Goal: Task Accomplishment & Management: Use online tool/utility

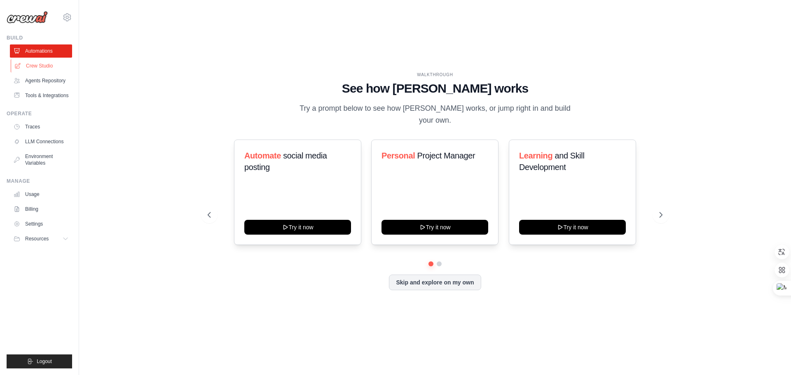
click at [43, 67] on link "Crew Studio" at bounding box center [42, 65] width 62 height 13
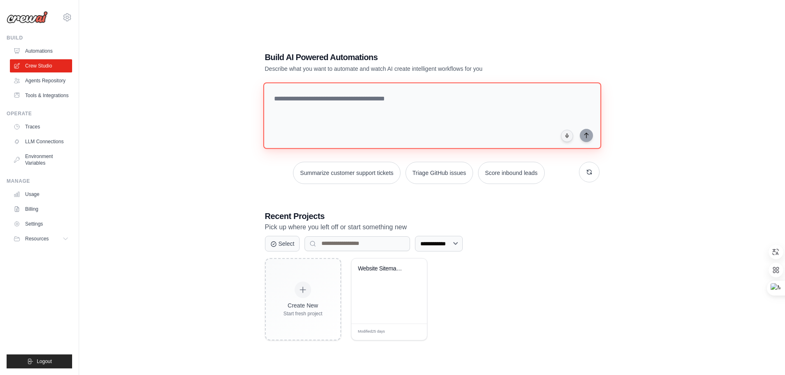
click at [336, 108] on textarea at bounding box center [432, 115] width 338 height 67
type textarea "*"
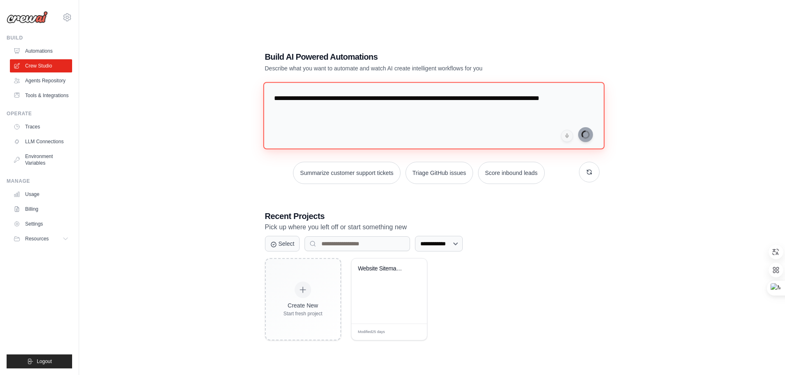
type textarea "**********"
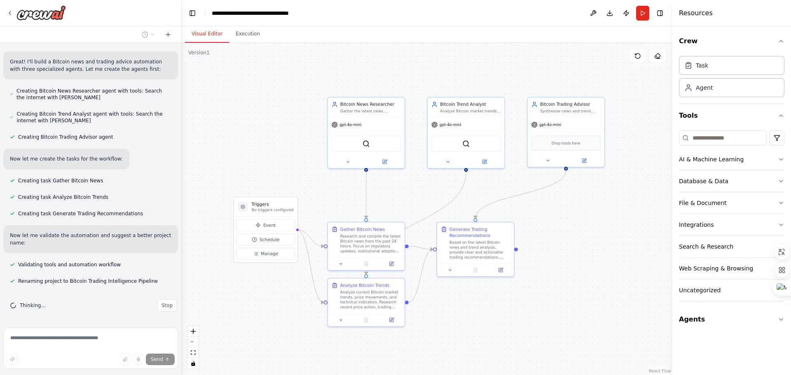
scroll to position [374, 0]
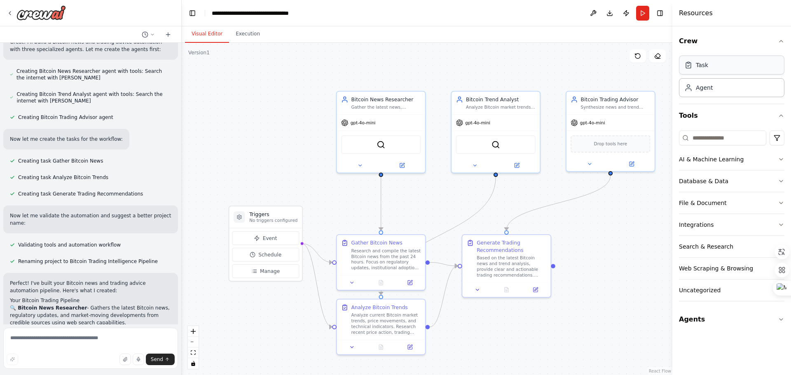
click at [713, 69] on div "Task" at bounding box center [731, 65] width 105 height 19
click at [716, 67] on div "Task" at bounding box center [731, 65] width 105 height 19
click at [713, 95] on div "Agent" at bounding box center [731, 87] width 105 height 19
click at [633, 94] on div "New Task" at bounding box center [630, 90] width 70 height 7
click at [662, 77] on icon at bounding box center [662, 75] width 3 height 5
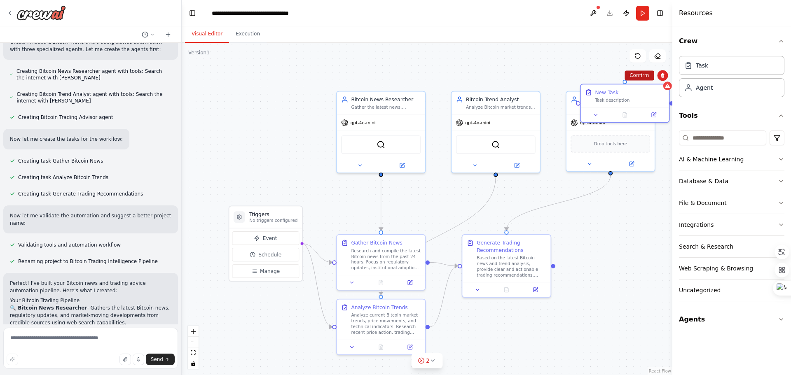
click at [633, 76] on button "Confirm" at bounding box center [638, 75] width 29 height 10
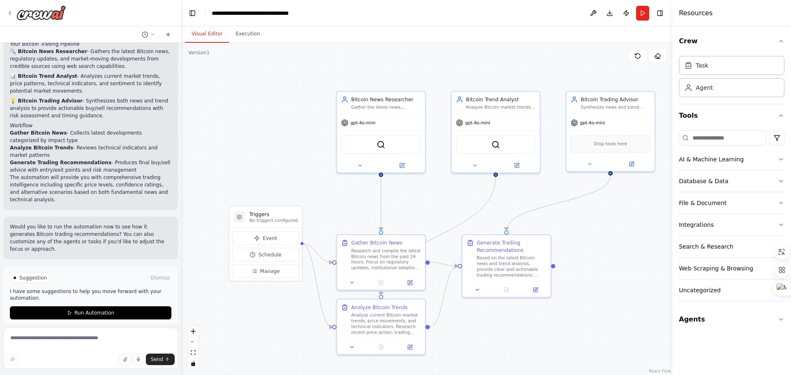
scroll to position [631, 0]
click at [92, 309] on span "Run Automation" at bounding box center [95, 312] width 40 height 7
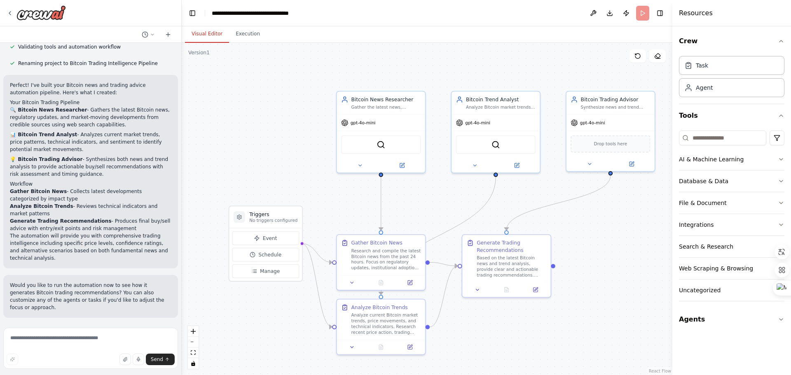
scroll to position [565, 0]
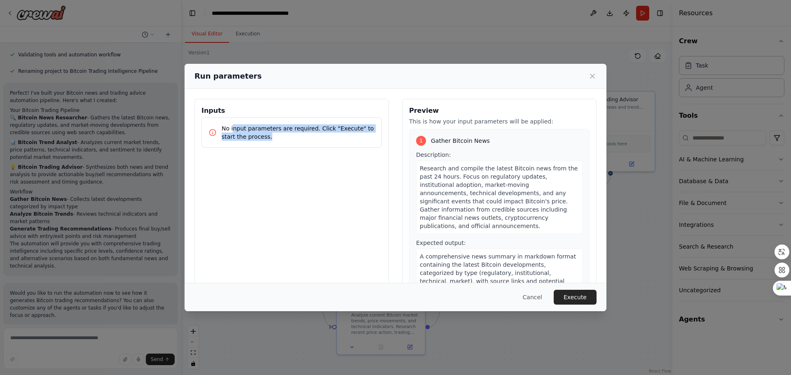
drag, startPoint x: 233, startPoint y: 127, endPoint x: 338, endPoint y: 135, distance: 105.3
click at [338, 135] on p "No input parameters are required. Click "Execute" to start the process." at bounding box center [298, 132] width 153 height 16
click at [332, 137] on p "No input parameters are required. Click "Execute" to start the process." at bounding box center [298, 132] width 153 height 16
click at [225, 129] on p "No input parameters are required. Click "Execute" to start the process." at bounding box center [298, 132] width 153 height 16
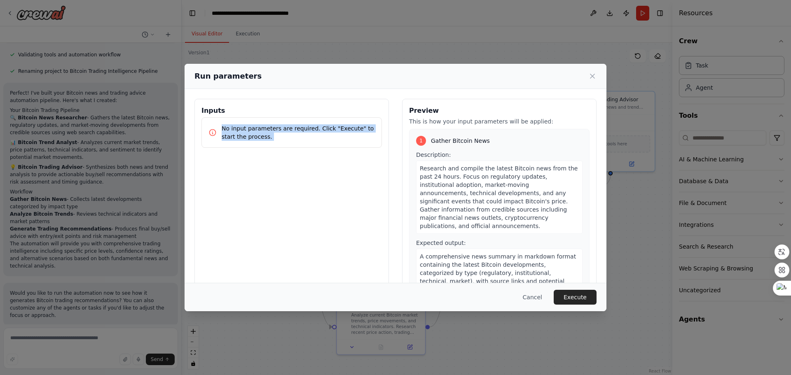
click at [225, 129] on p "No input parameters are required. Click "Execute" to start the process." at bounding box center [298, 132] width 153 height 16
click at [358, 138] on p "No input parameters are required. Click "Execute" to start the process." at bounding box center [298, 132] width 153 height 16
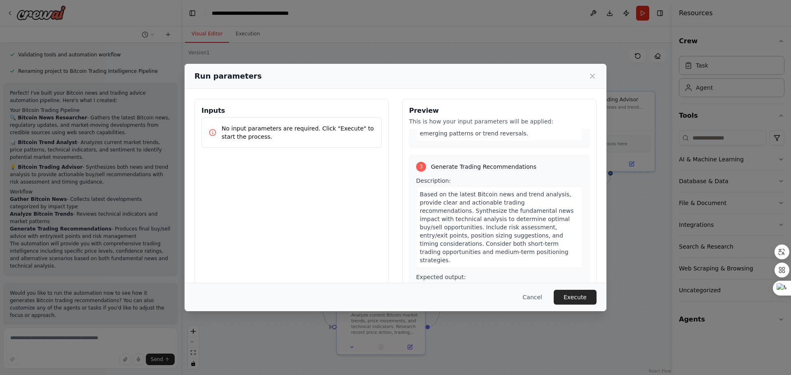
scroll to position [406, 0]
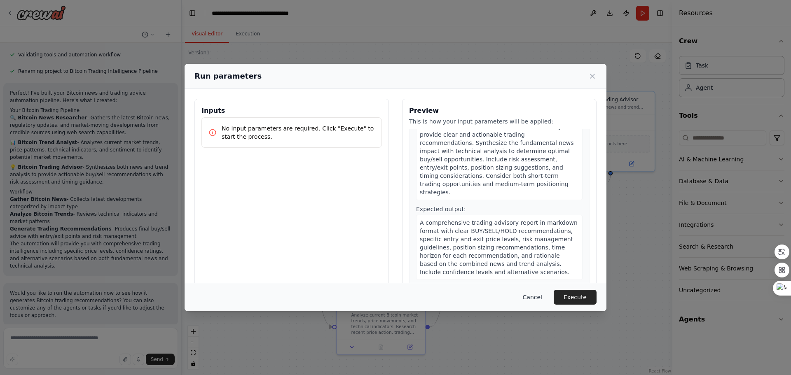
click at [542, 297] on button "Cancel" at bounding box center [532, 297] width 33 height 15
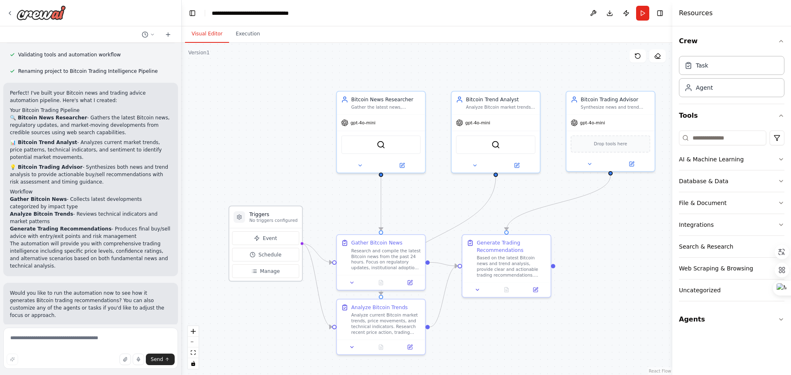
click at [275, 214] on h3 "Triggers" at bounding box center [273, 214] width 48 height 7
click at [265, 242] on span "Event" at bounding box center [270, 238] width 14 height 7
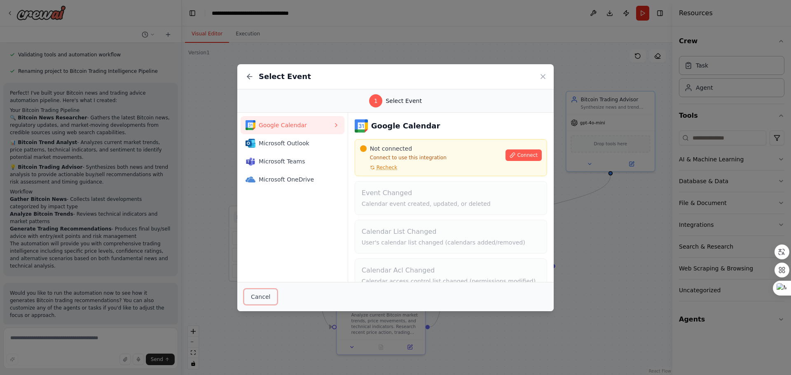
click at [253, 297] on button "Cancel" at bounding box center [260, 297] width 33 height 16
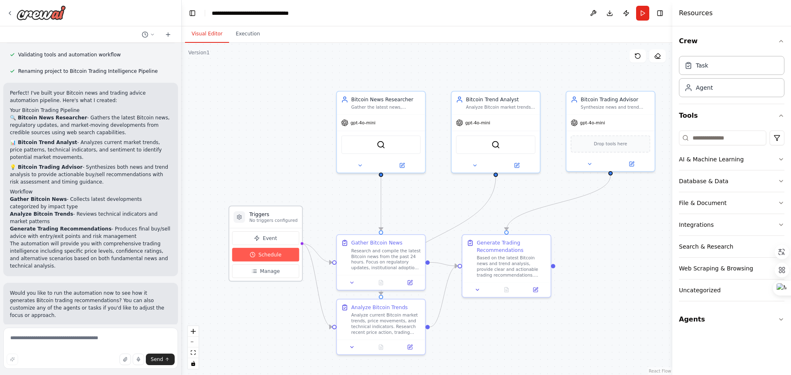
click at [272, 254] on span "Schedule" at bounding box center [269, 254] width 23 height 7
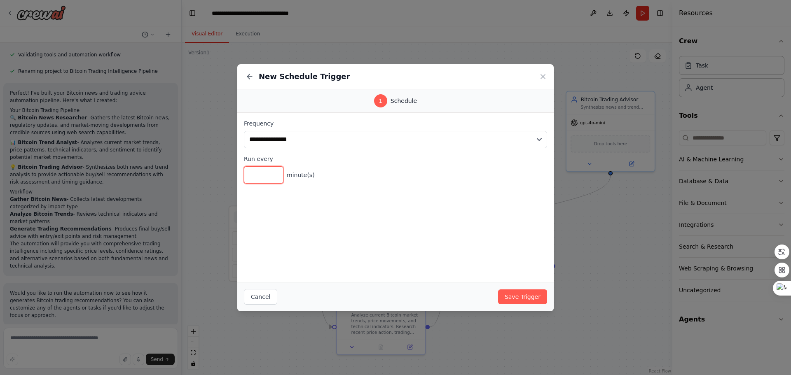
click at [266, 176] on input "*" at bounding box center [264, 174] width 40 height 17
click at [273, 171] on input "*" at bounding box center [264, 174] width 40 height 17
click at [274, 171] on input "*" at bounding box center [264, 174] width 40 height 17
type input "*"
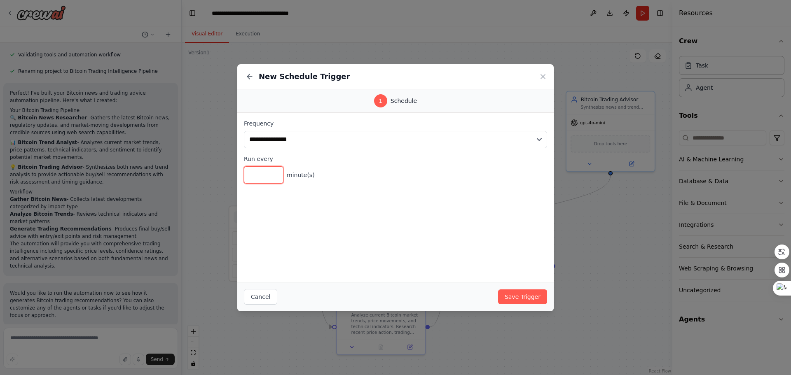
click at [274, 171] on input "*" at bounding box center [264, 174] width 40 height 17
click at [526, 296] on button "Save Trigger" at bounding box center [522, 297] width 49 height 15
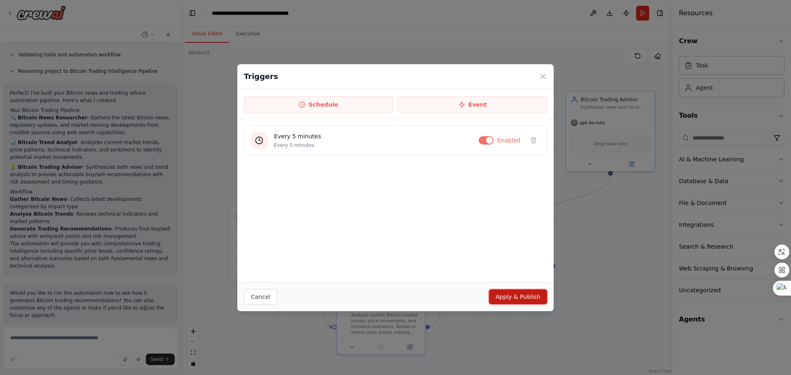
click at [517, 302] on button "Apply & Publish" at bounding box center [518, 297] width 58 height 15
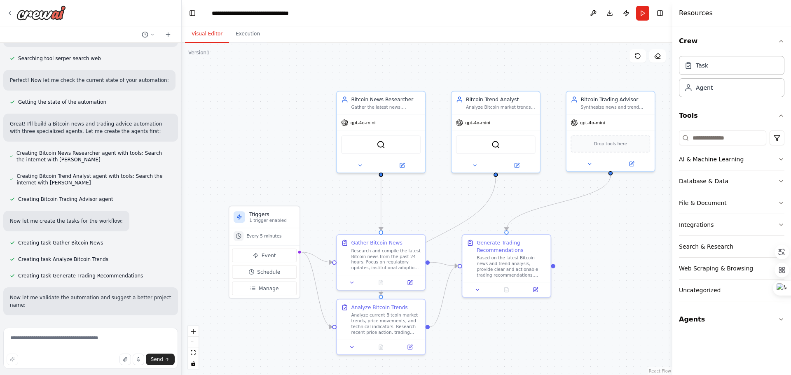
scroll to position [359, 0]
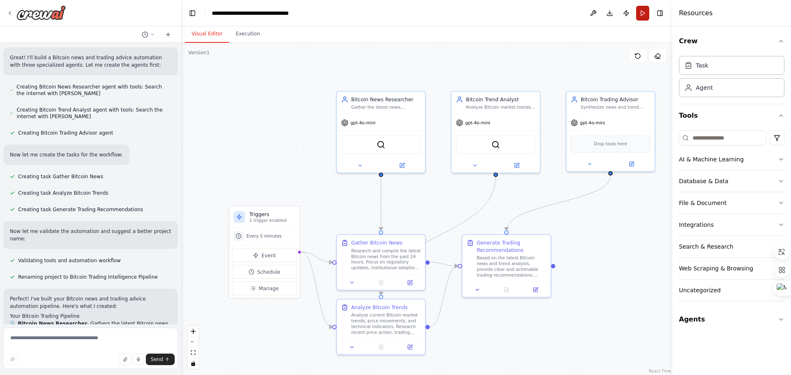
click at [642, 15] on button "Run" at bounding box center [642, 13] width 13 height 15
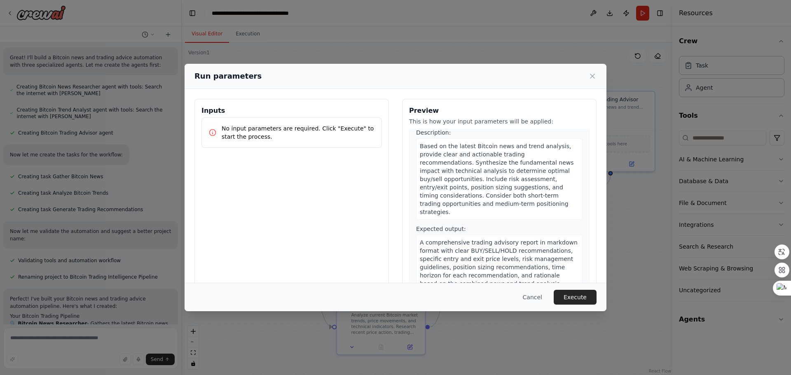
scroll to position [406, 0]
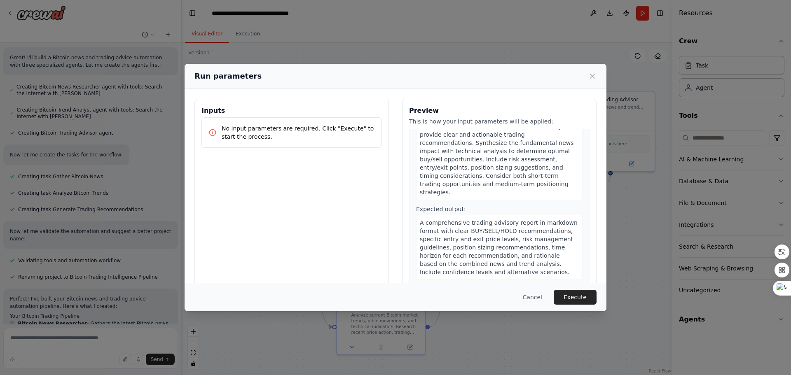
click at [566, 285] on div "Cancel Execute" at bounding box center [396, 297] width 422 height 28
click at [567, 293] on button "Execute" at bounding box center [575, 297] width 43 height 15
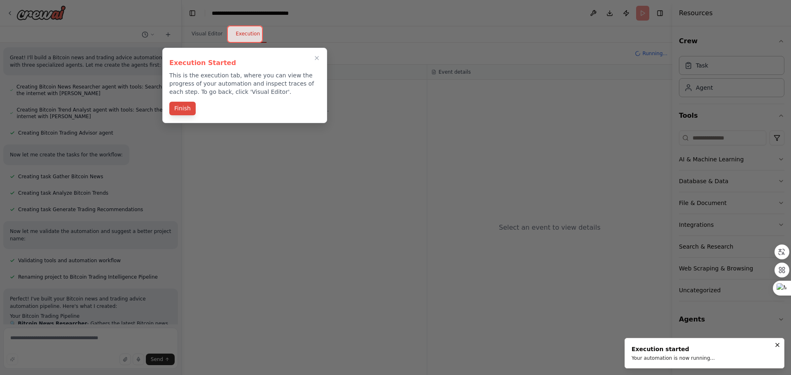
click at [179, 111] on button "Finish" at bounding box center [182, 109] width 26 height 14
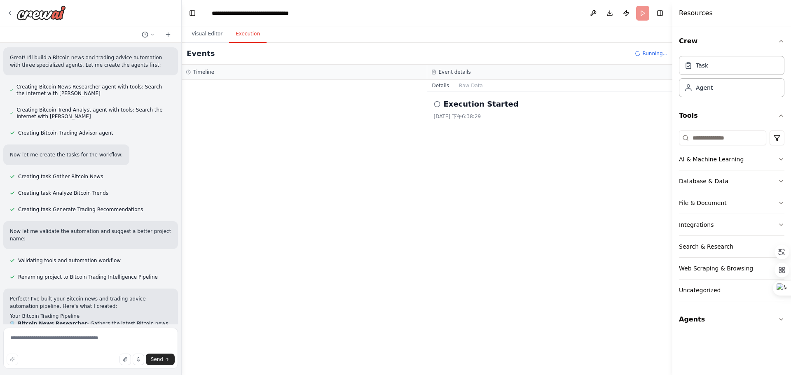
click at [436, 105] on icon at bounding box center [437, 104] width 7 height 7
click at [524, 125] on div "Execution Started 2025/10/6 下午6:38:29" at bounding box center [550, 233] width 246 height 283
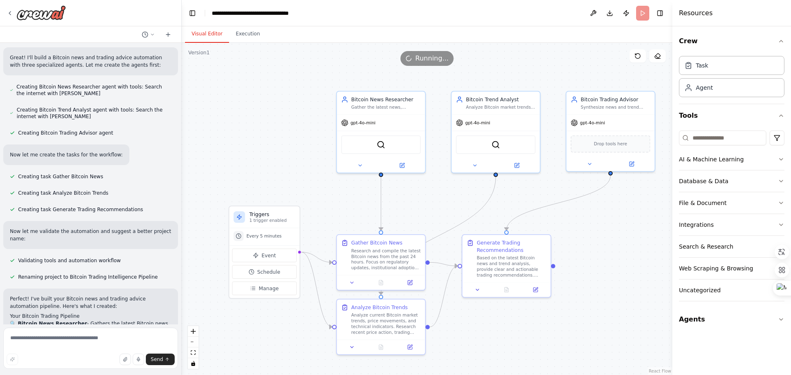
click at [203, 35] on button "Visual Editor" at bounding box center [207, 34] width 44 height 17
click at [384, 255] on div "Research and compile the latest Bitcoin news from the past 24 hours. Focus on r…" at bounding box center [386, 258] width 70 height 23
click at [368, 124] on div "gpt-4o-mini" at bounding box center [358, 121] width 34 height 7
click at [401, 165] on icon at bounding box center [402, 163] width 3 height 3
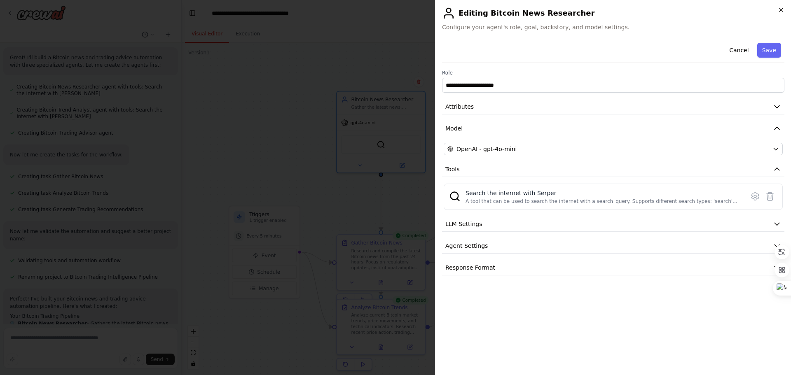
click at [781, 9] on icon "button" at bounding box center [781, 10] width 7 height 7
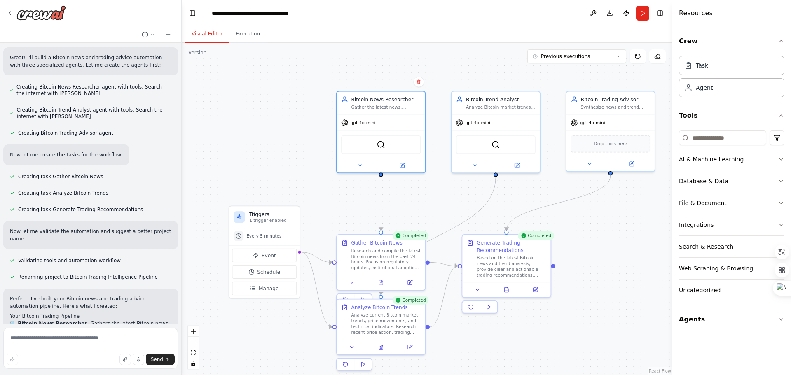
click at [608, 203] on div ".deletable-edge-delete-btn { width: 20px; height: 20px; border: 0px solid #ffff…" at bounding box center [427, 209] width 491 height 332
click at [388, 257] on div "Research and compile the latest Bitcoin news from the past 24 hours. Focus on r…" at bounding box center [386, 258] width 70 height 23
click at [412, 282] on icon at bounding box center [410, 281] width 6 height 6
click at [412, 350] on button at bounding box center [410, 345] width 25 height 9
click at [382, 280] on icon at bounding box center [381, 279] width 1 height 1
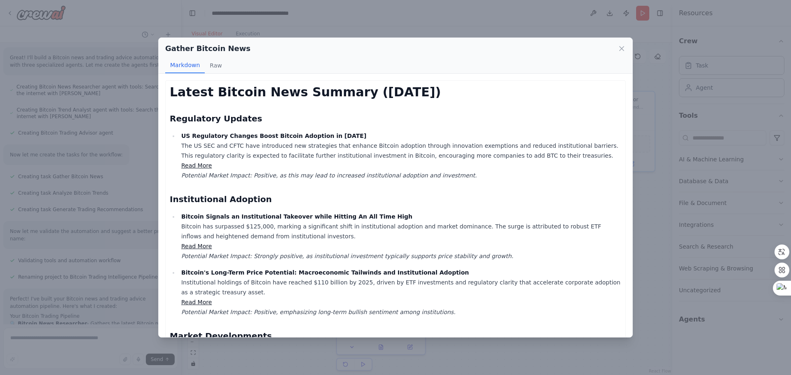
click at [233, 97] on h1 "Latest Bitcoin News Summary (October 6, 2025)" at bounding box center [395, 92] width 451 height 15
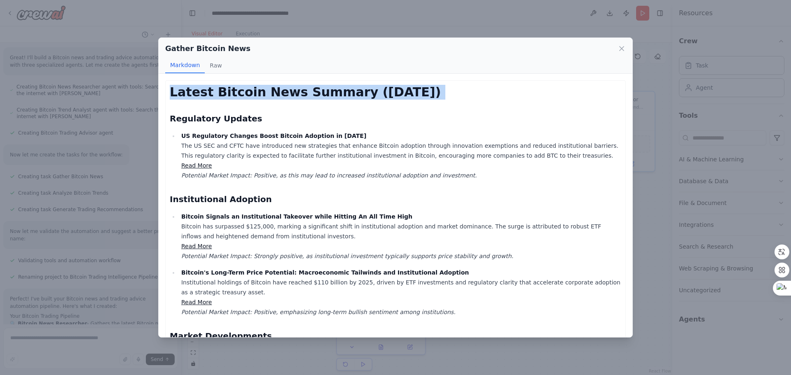
click at [233, 97] on h1 "Latest Bitcoin News Summary (October 6, 2025)" at bounding box center [395, 92] width 451 height 15
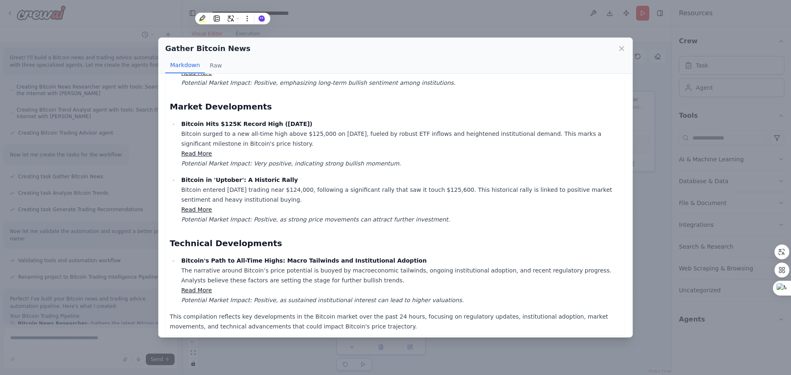
scroll to position [235, 0]
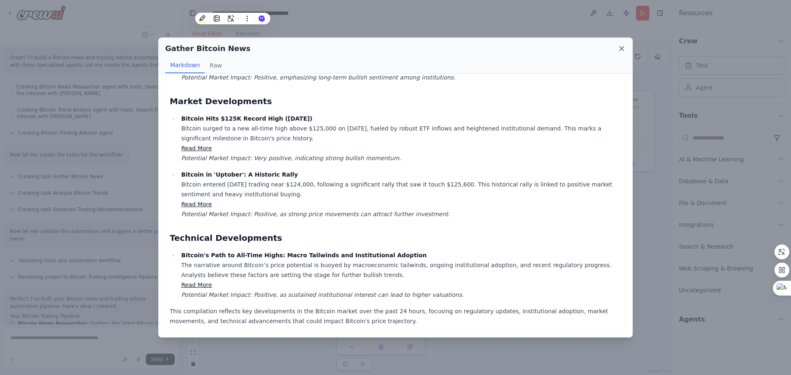
click at [618, 49] on icon at bounding box center [621, 48] width 8 height 8
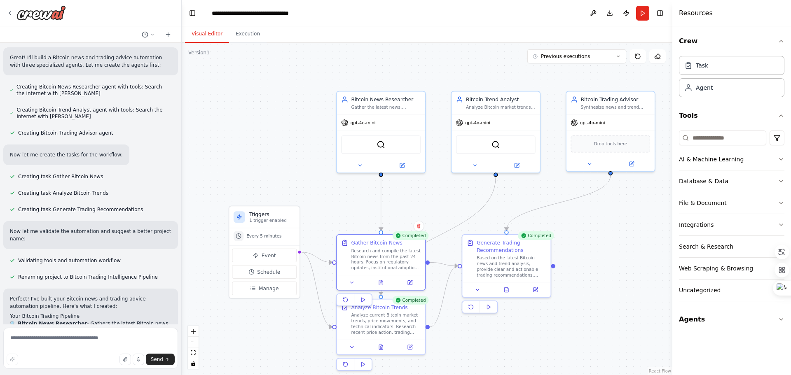
click at [355, 197] on div ".deletable-edge-delete-btn { width: 20px; height: 20px; border: 0px solid #ffff…" at bounding box center [427, 209] width 491 height 332
click at [357, 164] on button at bounding box center [363, 163] width 40 height 9
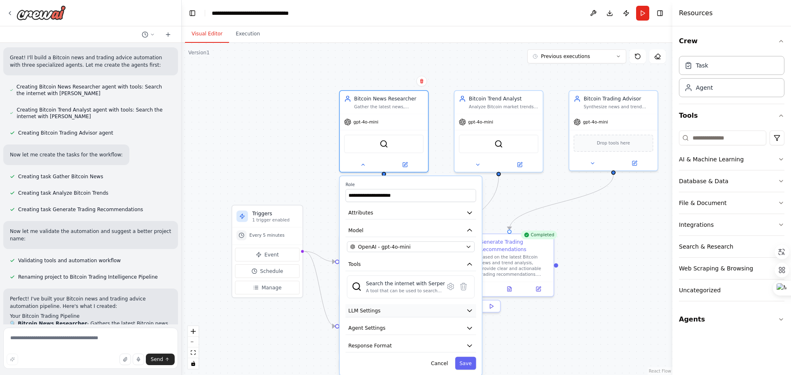
click at [467, 311] on icon "button" at bounding box center [469, 310] width 7 height 7
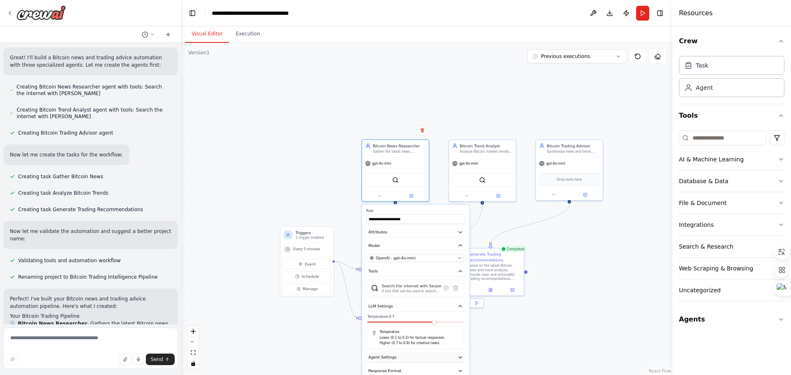
click at [451, 359] on button "Agent Settings" at bounding box center [415, 358] width 99 height 10
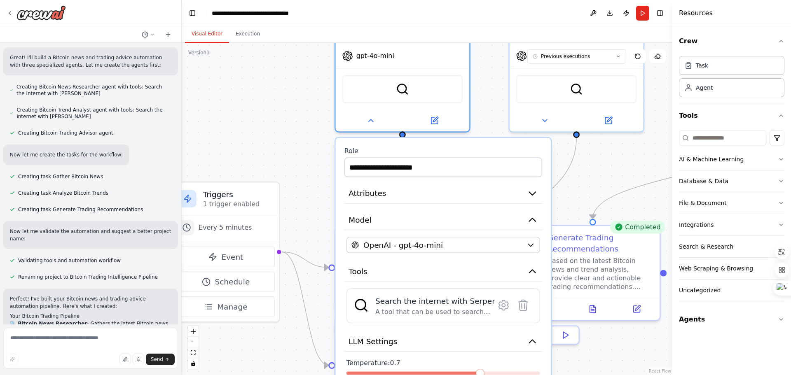
click at [607, 169] on div ".deletable-edge-delete-btn { width: 20px; height: 20px; border: 0px solid #ffff…" at bounding box center [427, 209] width 491 height 332
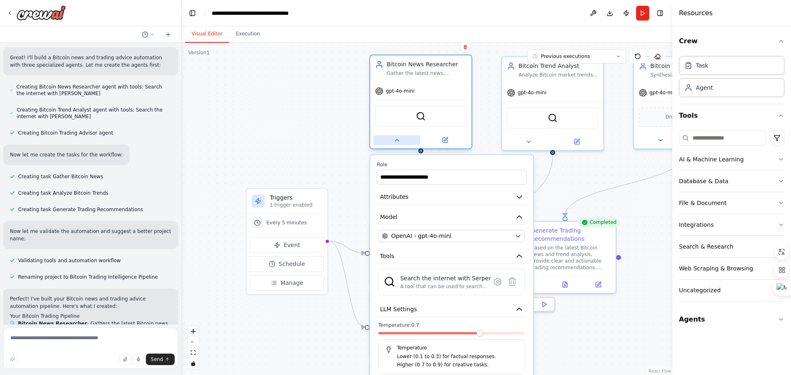
click at [399, 141] on icon at bounding box center [396, 140] width 7 height 7
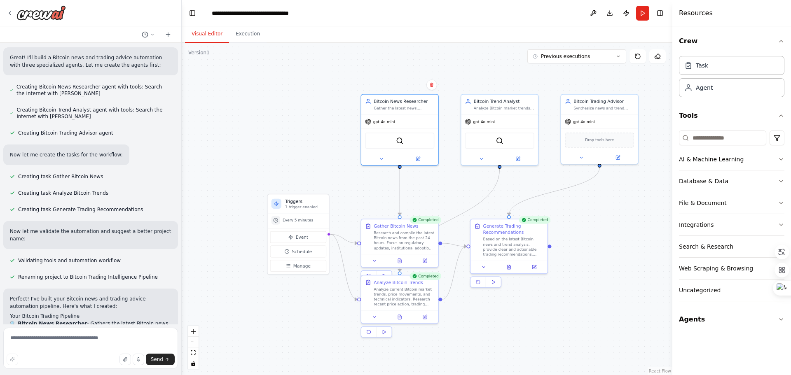
drag, startPoint x: 654, startPoint y: 188, endPoint x: 604, endPoint y: 192, distance: 49.6
click at [605, 194] on div ".deletable-edge-delete-btn { width: 20px; height: 20px; border: 0px solid #ffff…" at bounding box center [427, 209] width 491 height 332
click at [574, 58] on span "Previous executions" at bounding box center [565, 56] width 49 height 7
click at [559, 71] on div "2m ago" at bounding box center [581, 71] width 82 height 7
click at [409, 140] on div "SerperDevTool" at bounding box center [396, 137] width 69 height 16
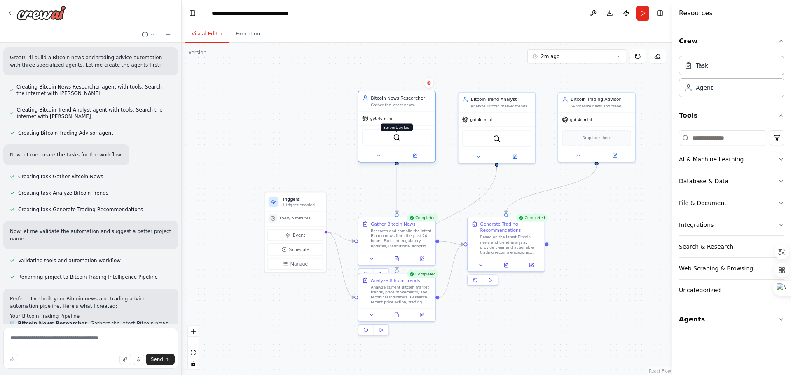
click at [393, 139] on img at bounding box center [396, 137] width 7 height 7
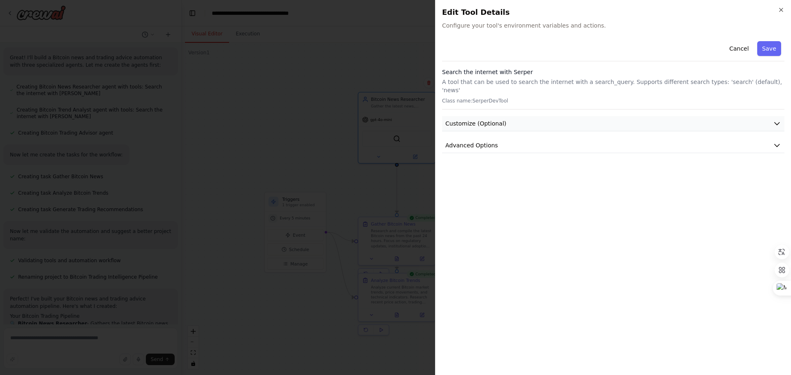
click at [487, 119] on span "Customize (Optional)" at bounding box center [475, 123] width 61 height 8
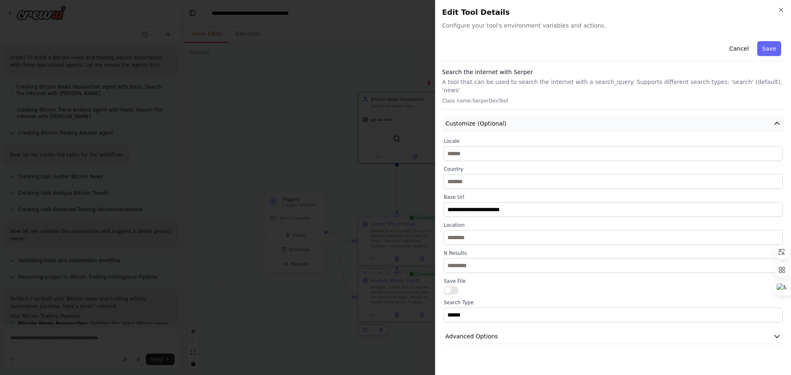
click at [485, 119] on span "Customize (Optional)" at bounding box center [475, 123] width 61 height 8
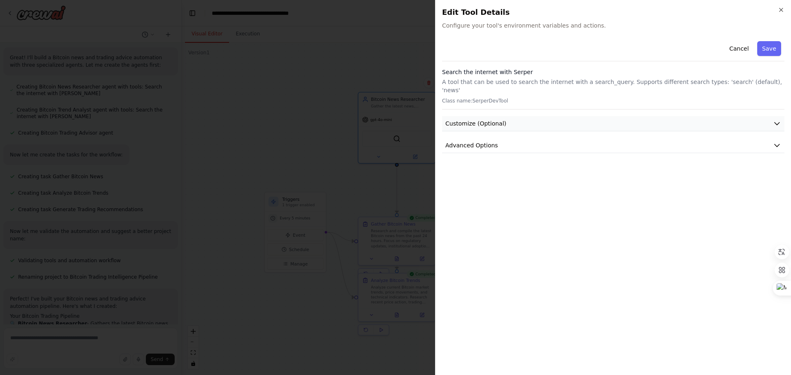
click at [500, 116] on button "Customize (Optional)" at bounding box center [613, 123] width 342 height 15
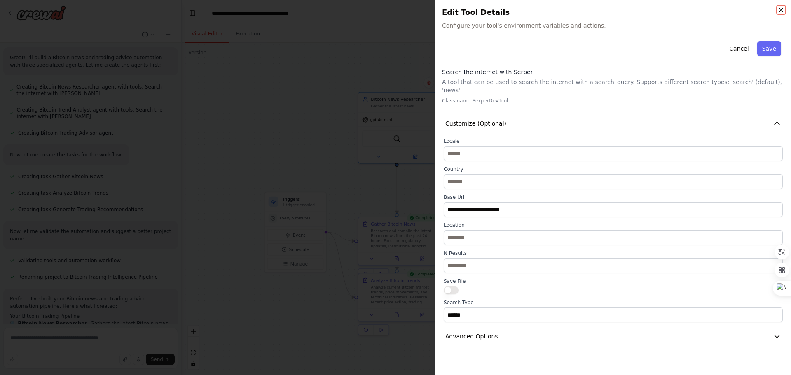
click at [779, 11] on icon "button" at bounding box center [781, 10] width 7 height 7
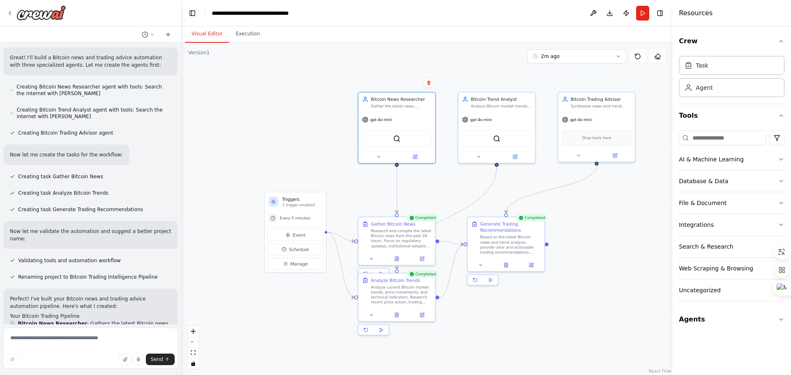
click at [639, 12] on button "Run" at bounding box center [642, 13] width 13 height 15
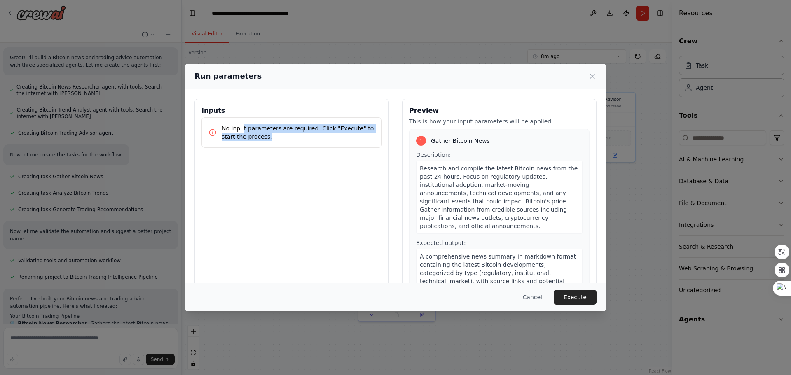
drag, startPoint x: 243, startPoint y: 132, endPoint x: 350, endPoint y: 134, distance: 107.5
click at [350, 134] on p "No input parameters are required. Click "Execute" to start the process." at bounding box center [298, 132] width 153 height 16
click at [319, 133] on p "No input parameters are required. Click "Execute" to start the process." at bounding box center [298, 132] width 153 height 16
drag, startPoint x: 283, startPoint y: 136, endPoint x: 220, endPoint y: 121, distance: 64.5
click at [220, 121] on div "No input parameters are required. Click "Execute" to start the process." at bounding box center [291, 132] width 180 height 30
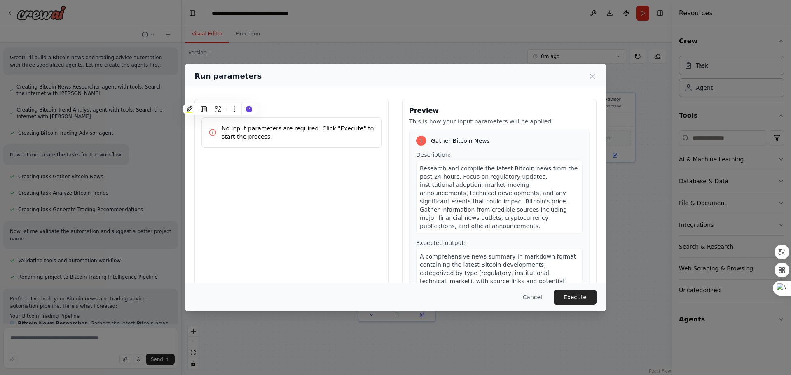
click at [493, 134] on div "1 Gather Bitcoin News Description: Research and compile the latest Bitcoin news…" at bounding box center [499, 216] width 180 height 175
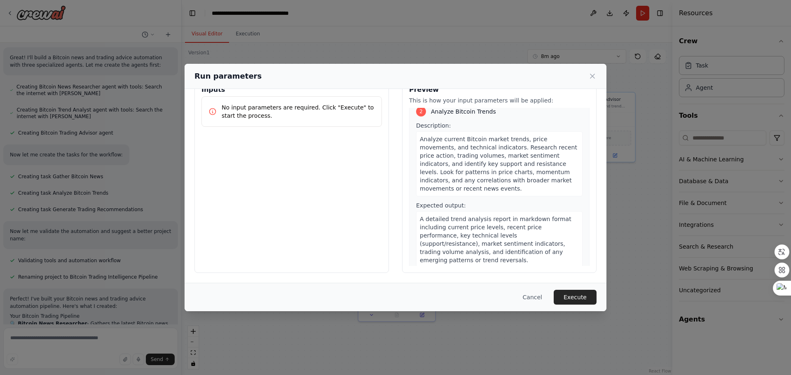
scroll to position [288, 0]
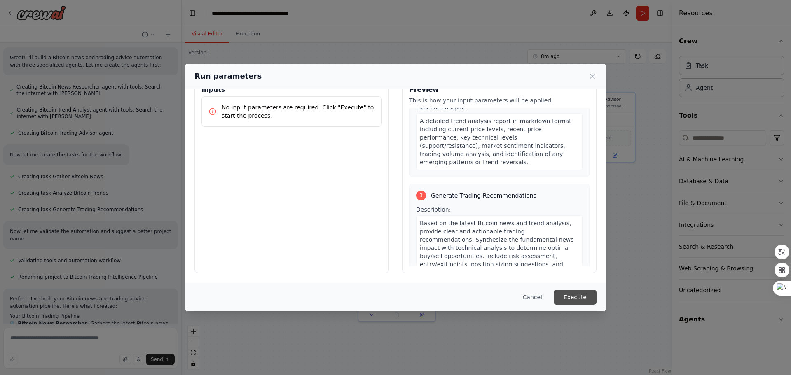
click at [585, 297] on button "Execute" at bounding box center [575, 297] width 43 height 15
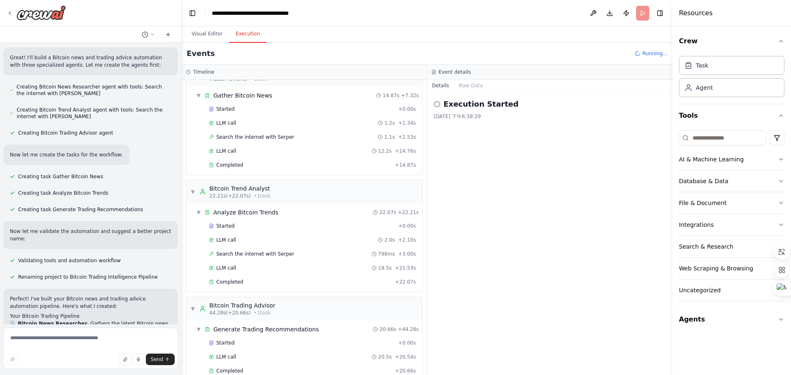
scroll to position [36, 0]
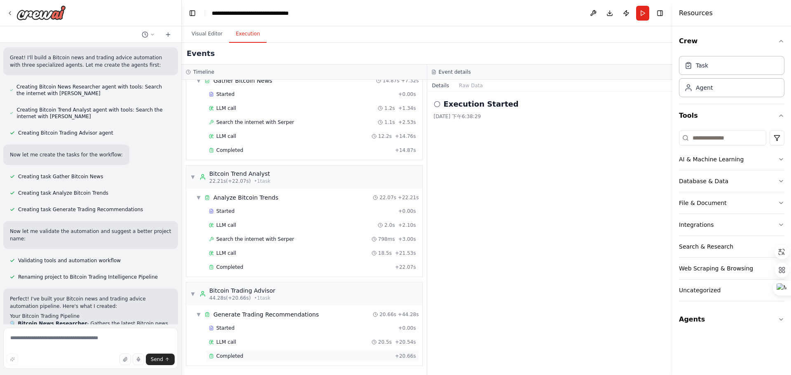
click at [272, 360] on div "Completed + 20.66s" at bounding box center [312, 356] width 213 height 12
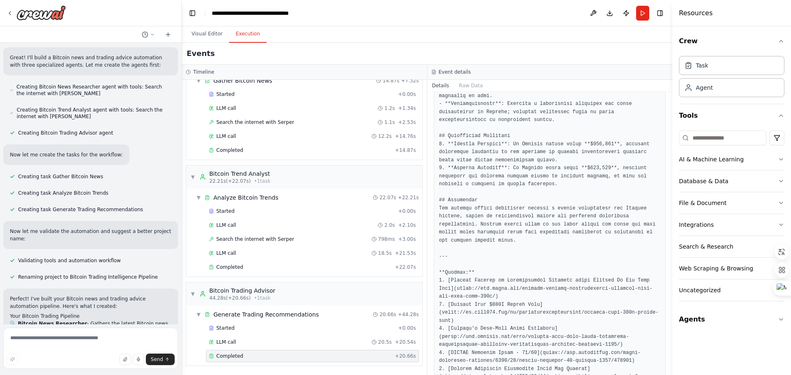
scroll to position [588, 0]
